Goal: Information Seeking & Learning: Check status

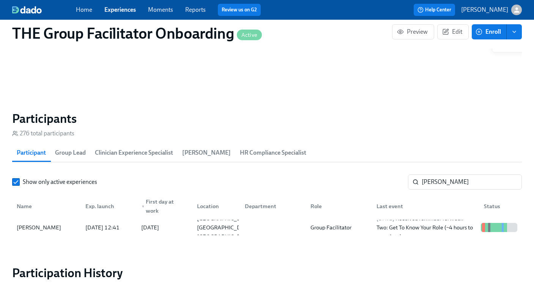
scroll to position [0, 12680]
click at [439, 184] on input "Sabrina Brown" at bounding box center [472, 182] width 100 height 15
click at [439, 184] on input "[PERSON_NAME]" at bounding box center [472, 182] width 100 height 15
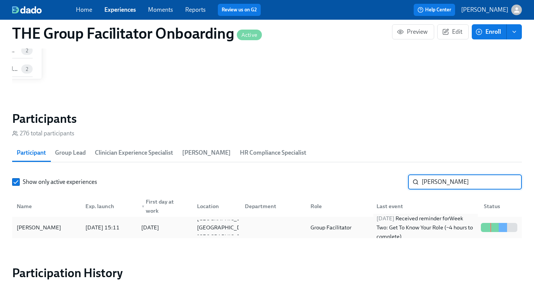
click at [407, 224] on div "2025/08/28 Received reminder for Week Two: Get To Know Your Role (~4 hours to c…" at bounding box center [426, 227] width 104 height 27
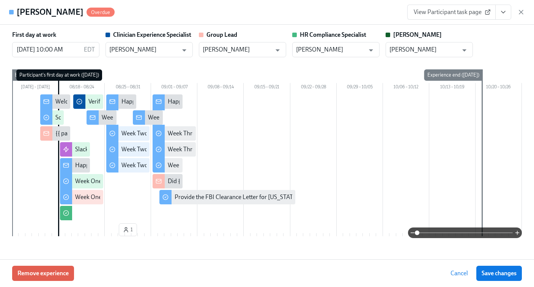
click at [479, 11] on span "View Participant task page" at bounding box center [452, 12] width 76 height 8
click at [521, 12] on icon "button" at bounding box center [521, 12] width 4 height 4
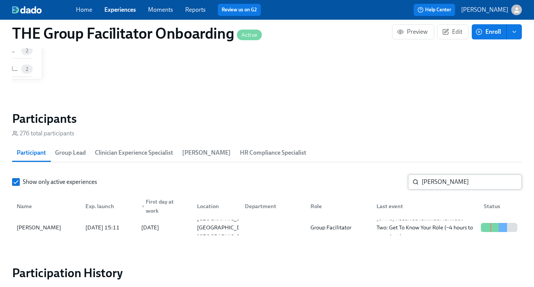
click at [433, 182] on input "jamie h" at bounding box center [472, 182] width 100 height 15
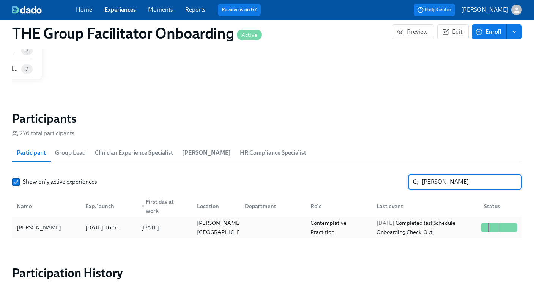
type input "[PERSON_NAME]"
click at [382, 229] on div "2025/08/28 Completed task Schedule Onboarding Check-Out!" at bounding box center [426, 228] width 104 height 18
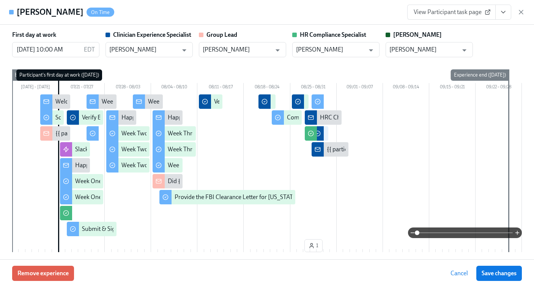
click at [440, 17] on link "View Participant task page" at bounding box center [451, 12] width 88 height 15
click at [502, 13] on icon "View task page" at bounding box center [504, 12] width 8 height 8
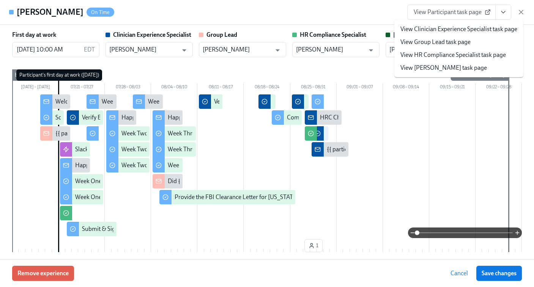
click at [441, 33] on li "View Clinician Experience Specialist task page" at bounding box center [458, 29] width 129 height 13
click at [431, 26] on link "View Clinician Experience Specialist task page" at bounding box center [459, 29] width 117 height 8
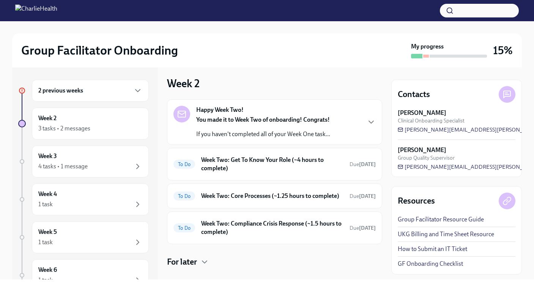
scroll to position [78, 0]
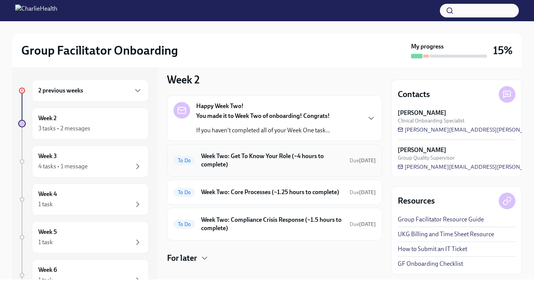
click at [238, 169] on h6 "Week Two: Get To Know Your Role (~4 hours to complete)" at bounding box center [272, 160] width 142 height 17
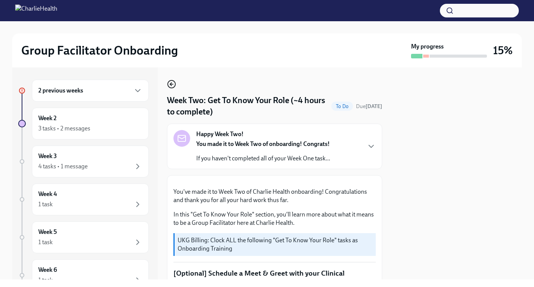
click at [172, 82] on icon "button" at bounding box center [171, 84] width 9 height 9
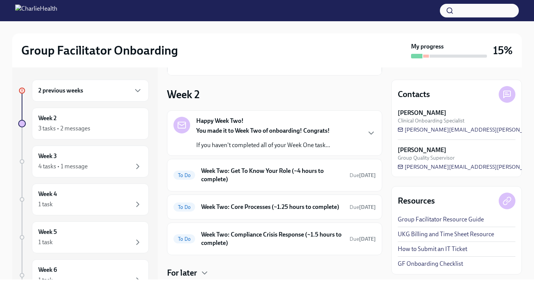
scroll to position [78, 0]
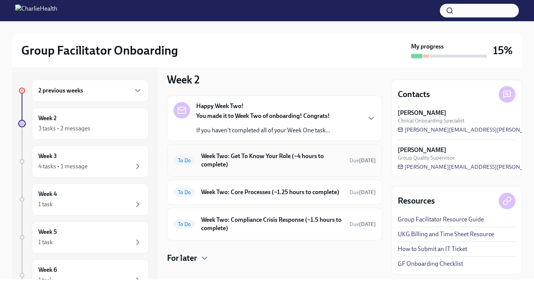
click at [245, 169] on h6 "Week Two: Get To Know Your Role (~4 hours to complete)" at bounding box center [272, 160] width 142 height 17
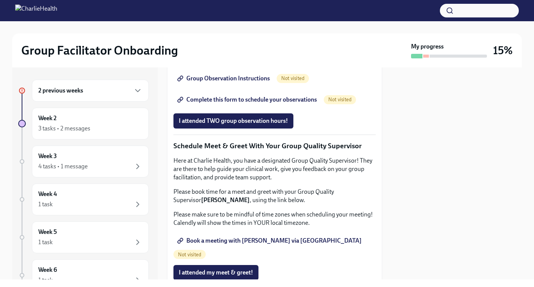
scroll to position [566, 0]
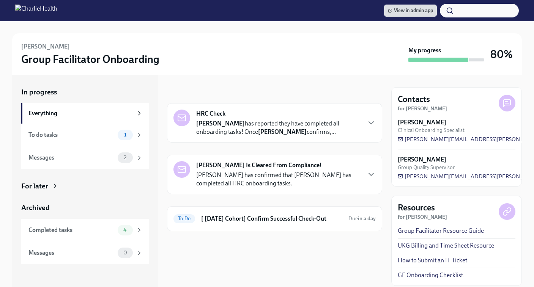
click at [257, 170] on div "Letha Francis Is Cleared From Compliance! Briana Holloway has confirmed that Le…" at bounding box center [278, 174] width 164 height 27
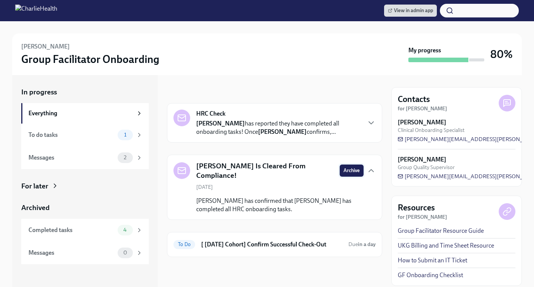
click at [351, 169] on span "Archive" at bounding box center [352, 171] width 16 height 8
click at [285, 128] on p "Letha Francis has reported they have completed all onboarding tasks! Once Brian…" at bounding box center [278, 128] width 164 height 17
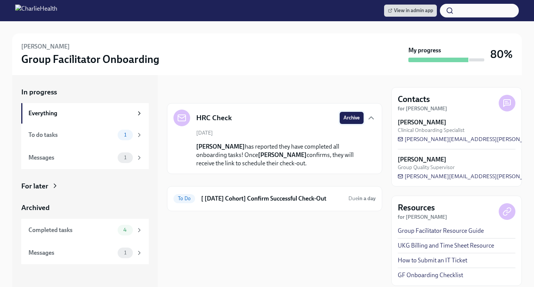
click at [355, 119] on span "Archive" at bounding box center [352, 118] width 16 height 8
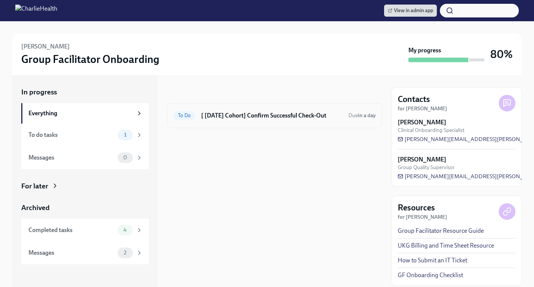
click at [279, 125] on div "To Do [ Jul 21st Cohort] Confirm Successful Check-Out Due in a day" at bounding box center [274, 115] width 215 height 25
click at [276, 118] on h6 "[ Jul 21st Cohort] Confirm Successful Check-Out" at bounding box center [271, 116] width 141 height 8
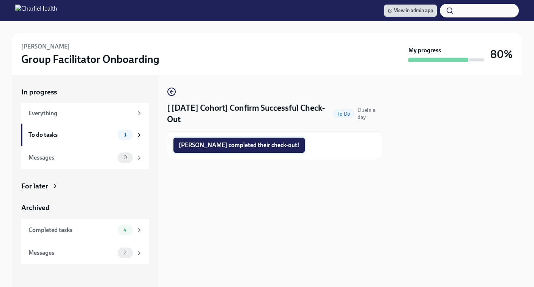
click at [226, 148] on span "Letha completed their check-out!" at bounding box center [239, 146] width 121 height 8
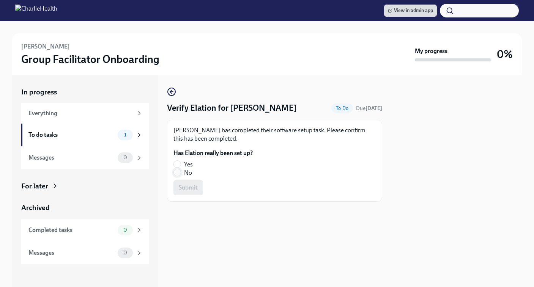
click at [175, 172] on input "No" at bounding box center [177, 172] width 7 height 7
radio input "true"
click at [183, 188] on span "Submit" at bounding box center [188, 188] width 19 height 8
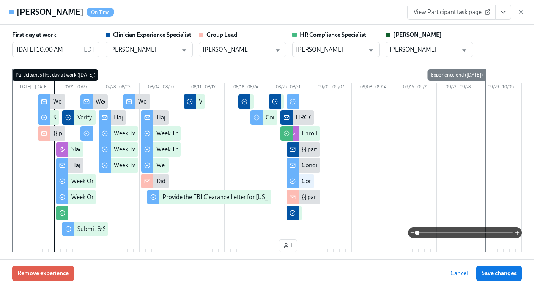
scroll to position [0, 12680]
click at [521, 13] on icon "button" at bounding box center [521, 12] width 8 height 8
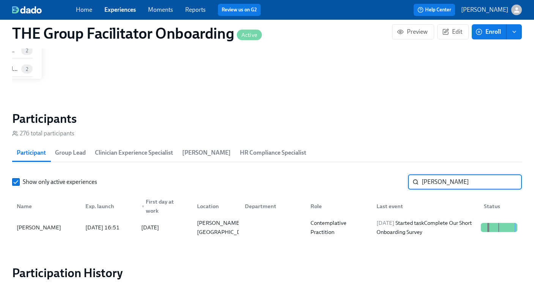
click at [438, 182] on input "[PERSON_NAME]" at bounding box center [472, 182] width 100 height 15
type input "[PERSON_NAME]"
click at [380, 228] on div "[DATE] Started task Set-Up Elation Account" at bounding box center [426, 228] width 104 height 18
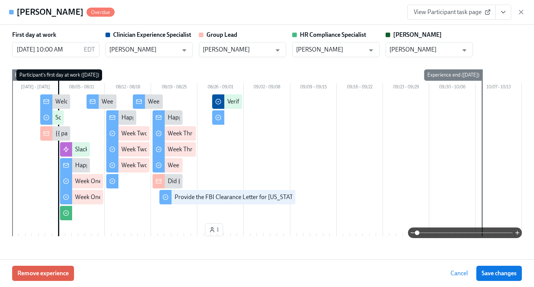
click at [456, 16] on link "View Participant task page" at bounding box center [451, 12] width 88 height 15
click at [522, 14] on icon "button" at bounding box center [521, 12] width 8 height 8
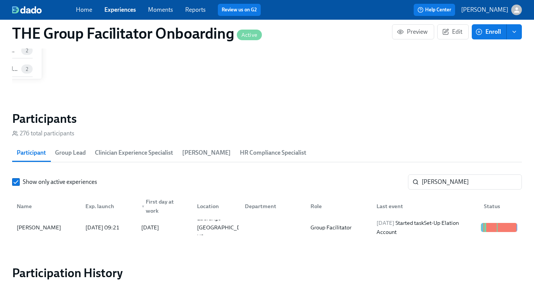
click at [108, 9] on link "Experiences" at bounding box center [120, 9] width 32 height 7
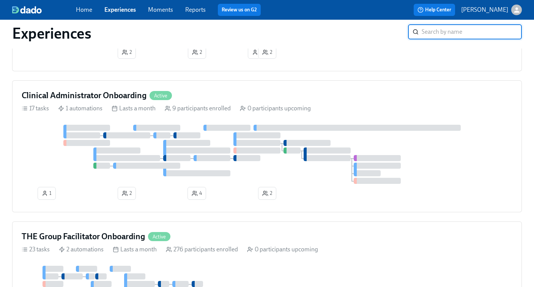
scroll to position [326, 0]
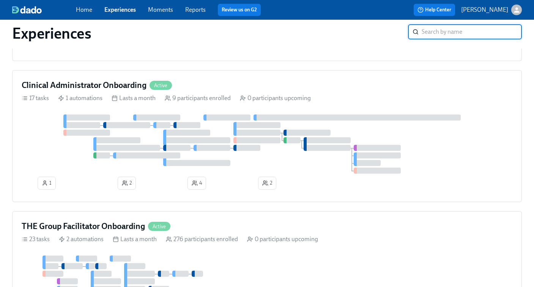
click at [212, 156] on div at bounding box center [267, 144] width 491 height 59
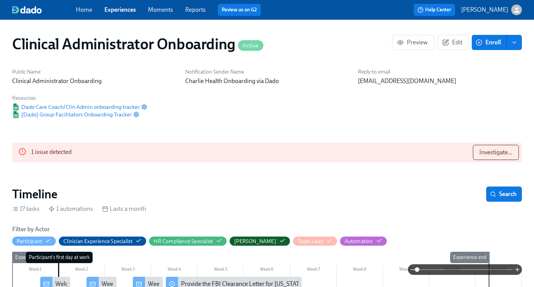
scroll to position [0, 1916]
click at [487, 155] on span "Investigate..." at bounding box center [495, 153] width 33 height 8
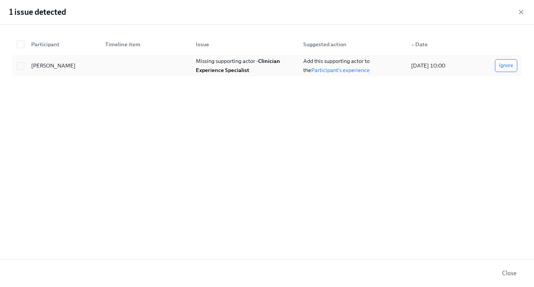
click at [213, 69] on strong "Clinician Experience Specialist" at bounding box center [238, 66] width 85 height 16
checkbox input "true"
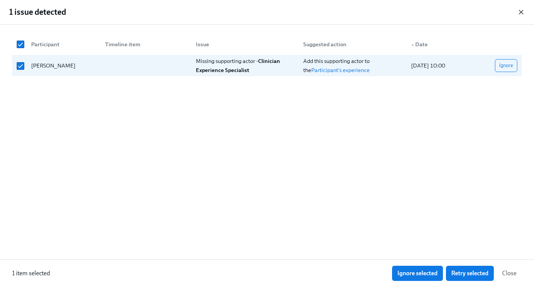
click at [520, 12] on icon "button" at bounding box center [521, 12] width 8 height 8
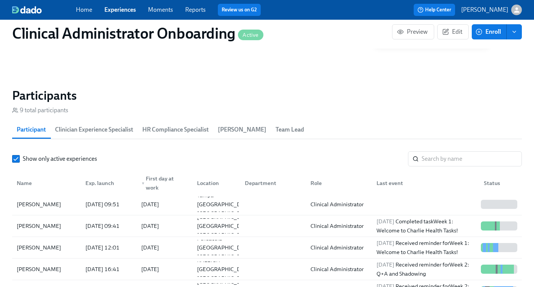
scroll to position [628, 0]
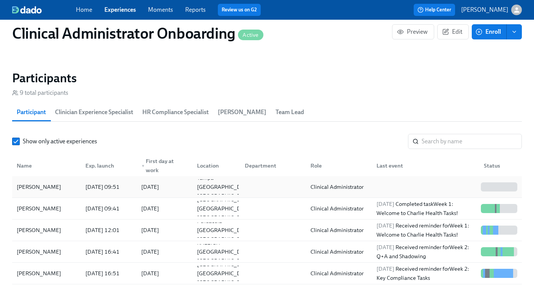
click at [398, 191] on div at bounding box center [424, 187] width 107 height 15
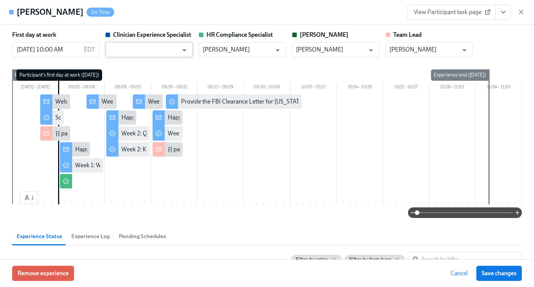
click at [161, 50] on input "text" at bounding box center [143, 49] width 69 height 15
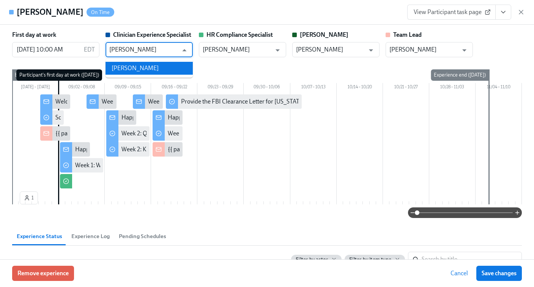
click at [152, 66] on li "[PERSON_NAME]" at bounding box center [149, 68] width 87 height 13
type input "[PERSON_NAME]"
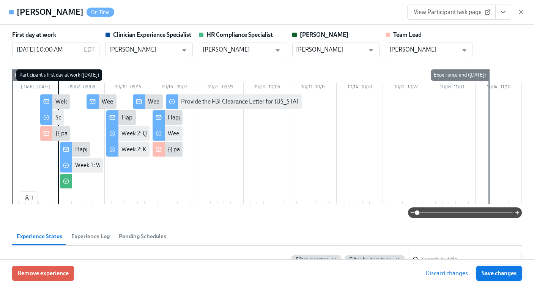
click at [495, 274] on span "Save changes" at bounding box center [499, 274] width 35 height 8
type input "[PERSON_NAME]"
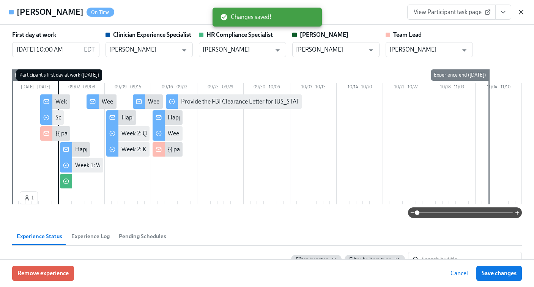
click at [521, 13] on icon "button" at bounding box center [521, 12] width 8 height 8
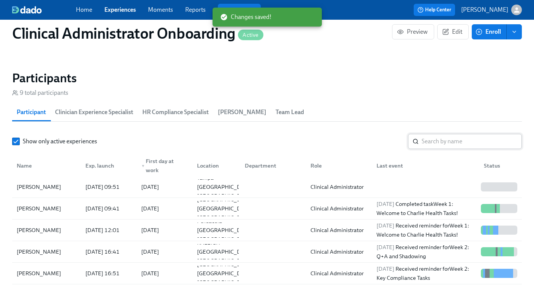
click at [433, 142] on input "search" at bounding box center [472, 141] width 100 height 15
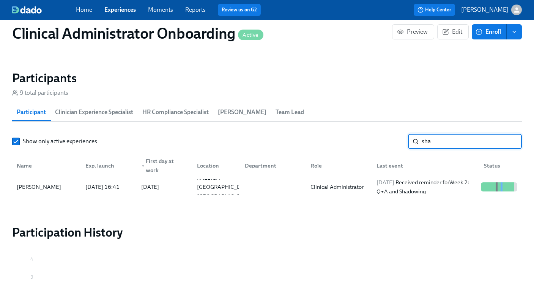
type input "sha"
click at [115, 11] on link "Experiences" at bounding box center [120, 9] width 32 height 7
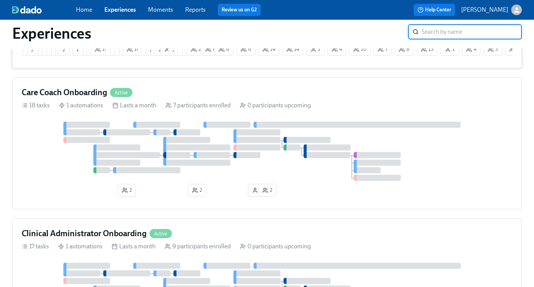
scroll to position [177, 0]
click at [154, 155] on div at bounding box center [267, 151] width 491 height 59
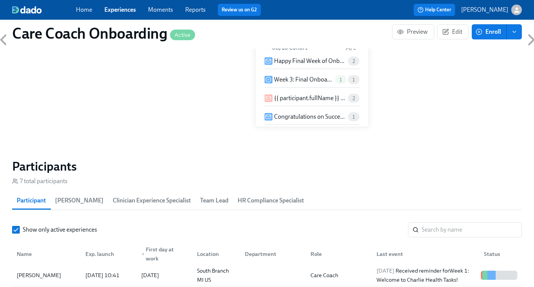
scroll to position [615, 0]
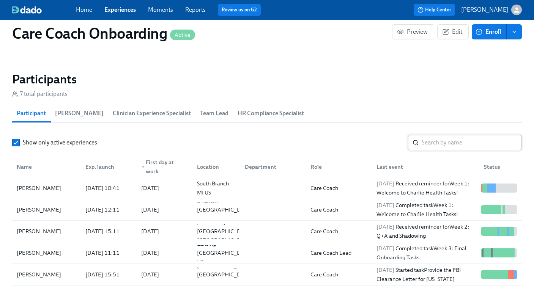
click at [431, 142] on input "search" at bounding box center [472, 142] width 100 height 15
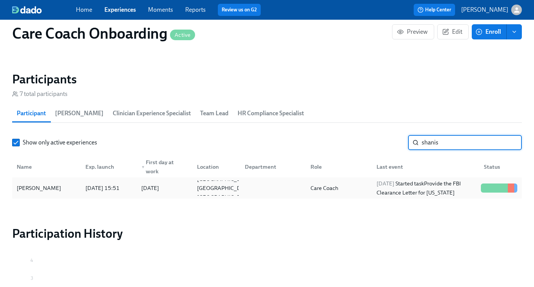
type input "shanis"
click at [418, 189] on div "[DATE] Started task Provide the FBI Clearance Letter for [US_STATE]" at bounding box center [426, 188] width 104 height 18
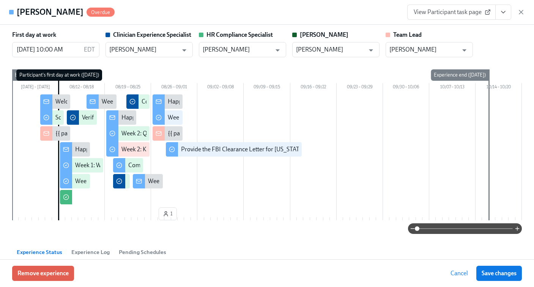
click at [457, 11] on span "View Participant task page" at bounding box center [452, 12] width 76 height 8
click at [522, 13] on icon "button" at bounding box center [521, 12] width 4 height 4
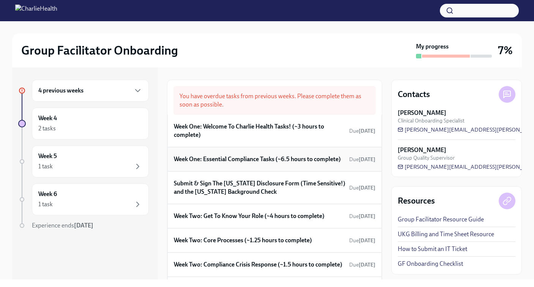
click at [251, 160] on h6 "Week One: Essential Compliance Tasks (~6.5 hours to complete)" at bounding box center [257, 159] width 167 height 8
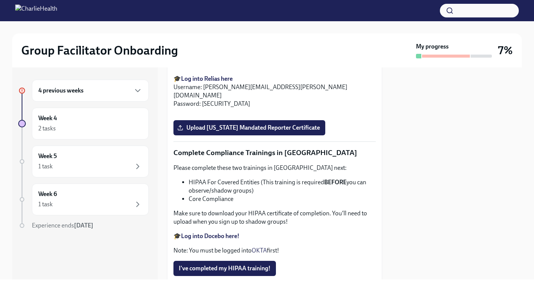
scroll to position [1864, 0]
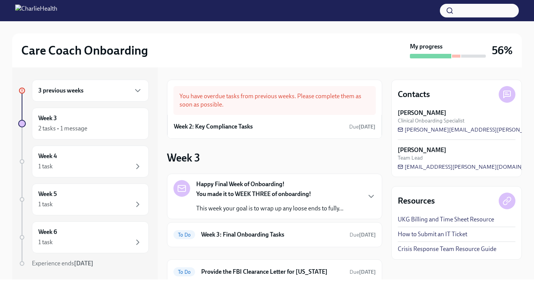
scroll to position [2, 0]
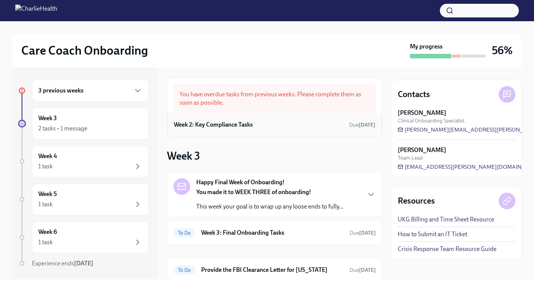
click at [251, 124] on h6 "Week 2: Key Compliance Tasks" at bounding box center [213, 125] width 79 height 8
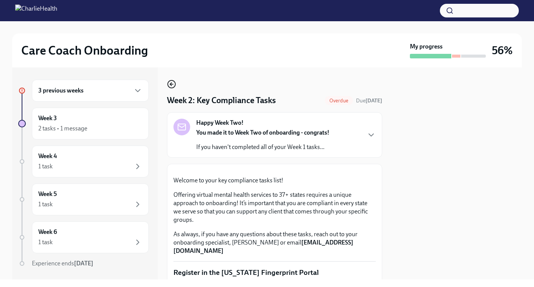
click at [171, 83] on icon "button" at bounding box center [171, 84] width 2 height 3
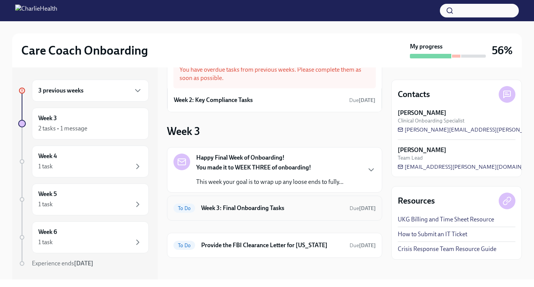
scroll to position [29, 0]
